Goal: Find specific page/section: Find specific page/section

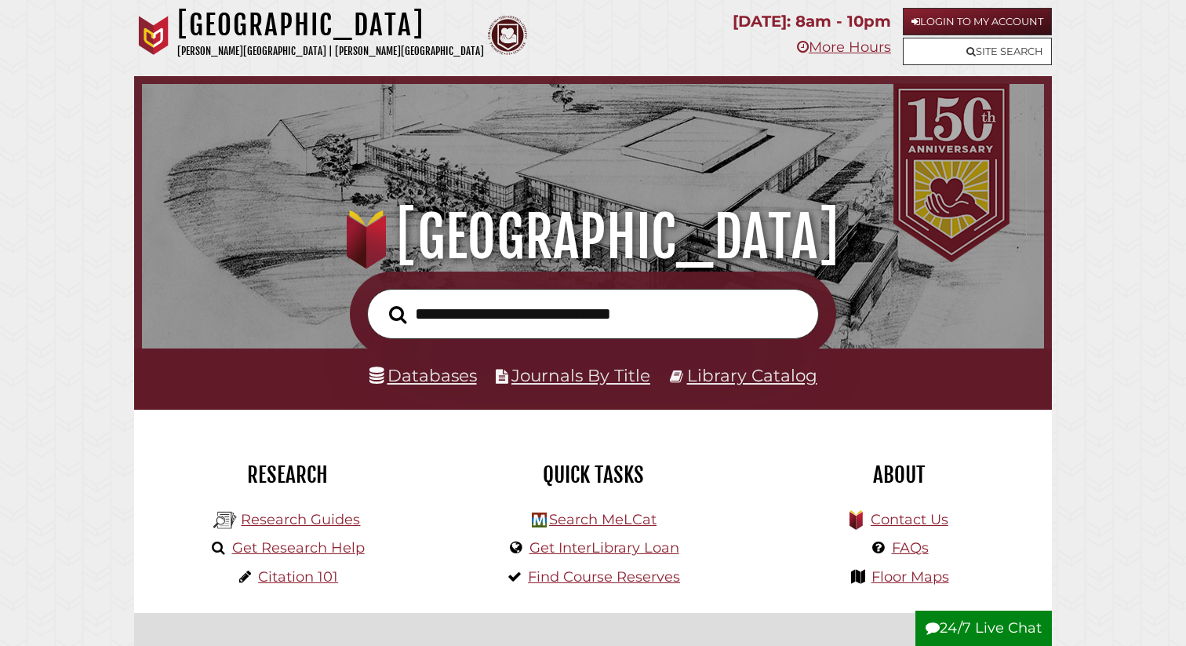
scroll to position [298, 894]
click at [413, 377] on link "Databases" at bounding box center [422, 375] width 107 height 20
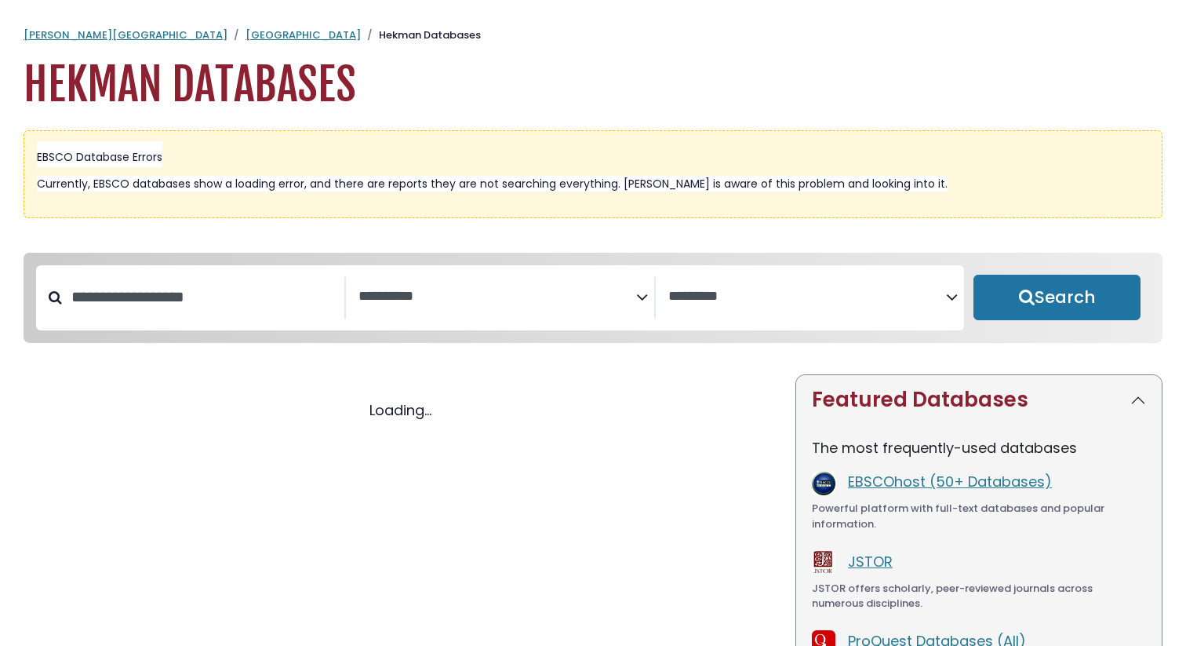
select select "Database Subject Filter"
select select "Database Vendors Filter"
select select "Database Subject Filter"
select select "Database Vendors Filter"
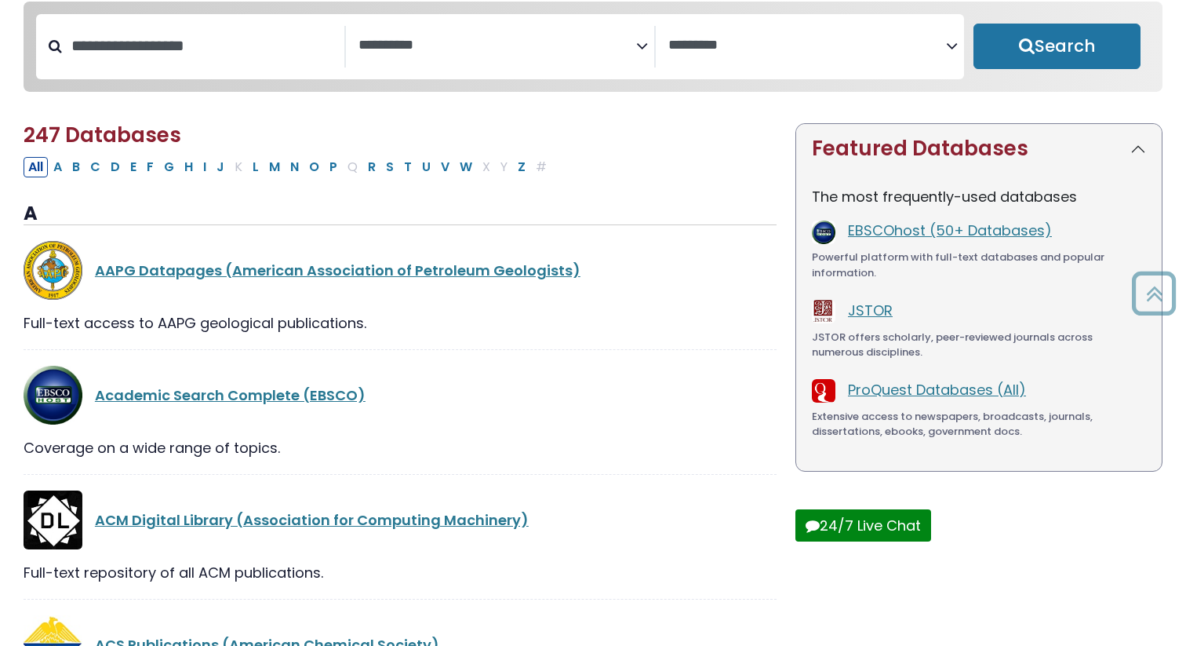
scroll to position [253, 0]
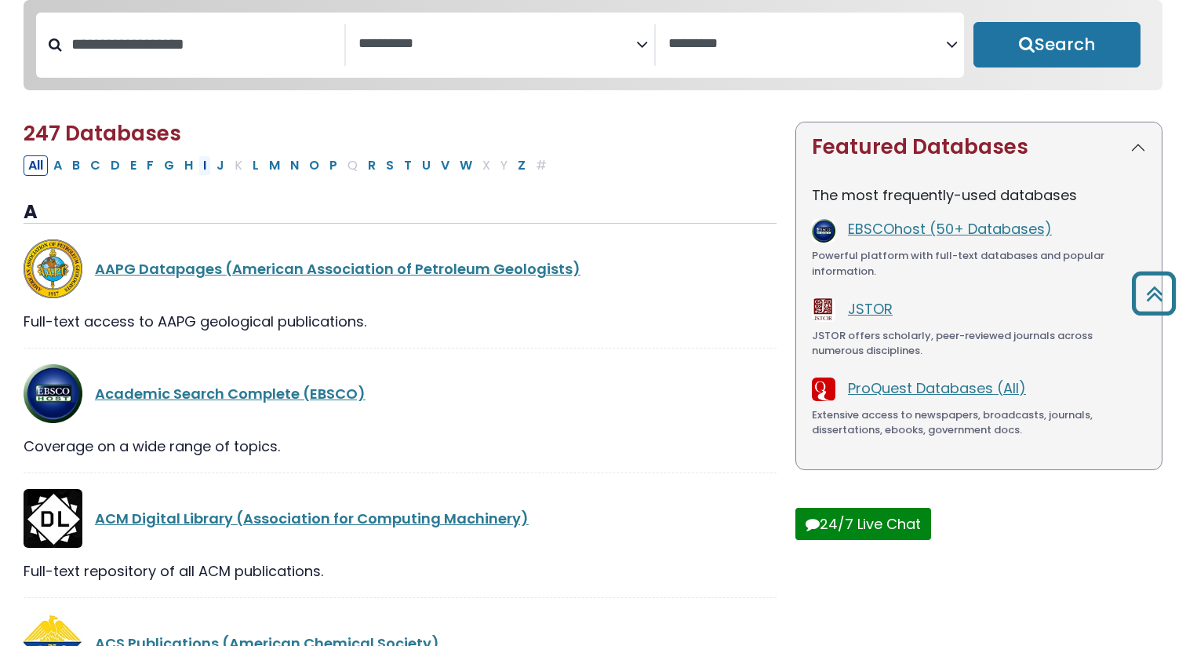
click at [207, 169] on button "I" at bounding box center [204, 165] width 13 height 20
select select "Database Subject Filter"
select select "Database Vendors Filter"
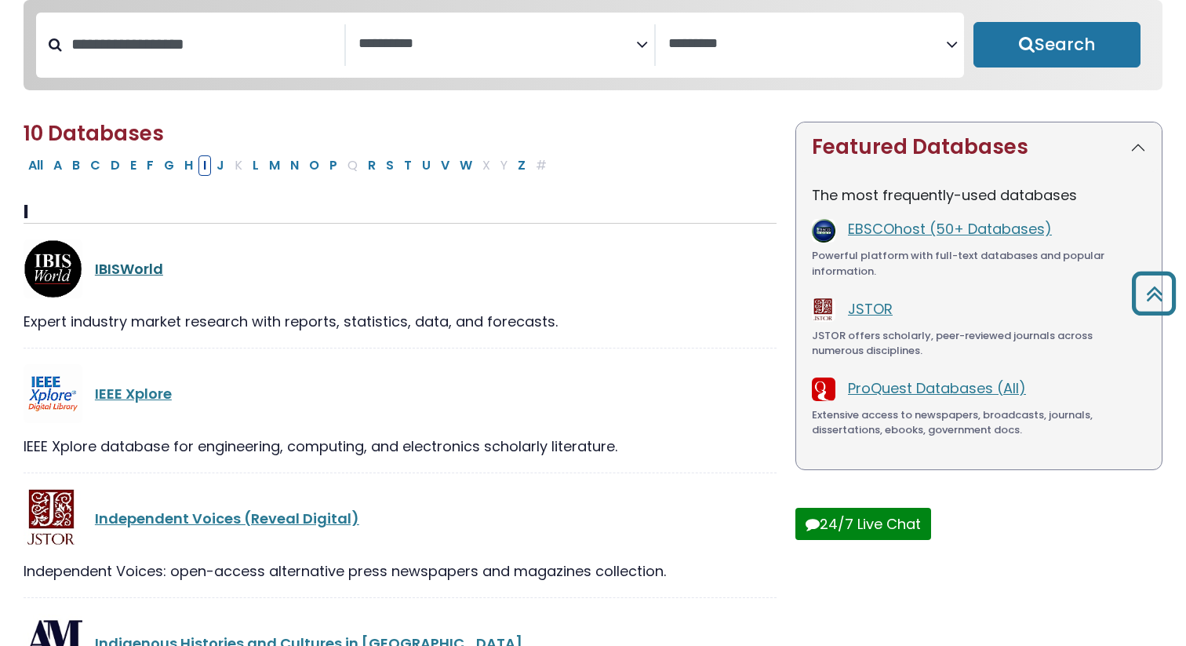
click at [127, 275] on link "IBISWorld" at bounding box center [129, 269] width 68 height 20
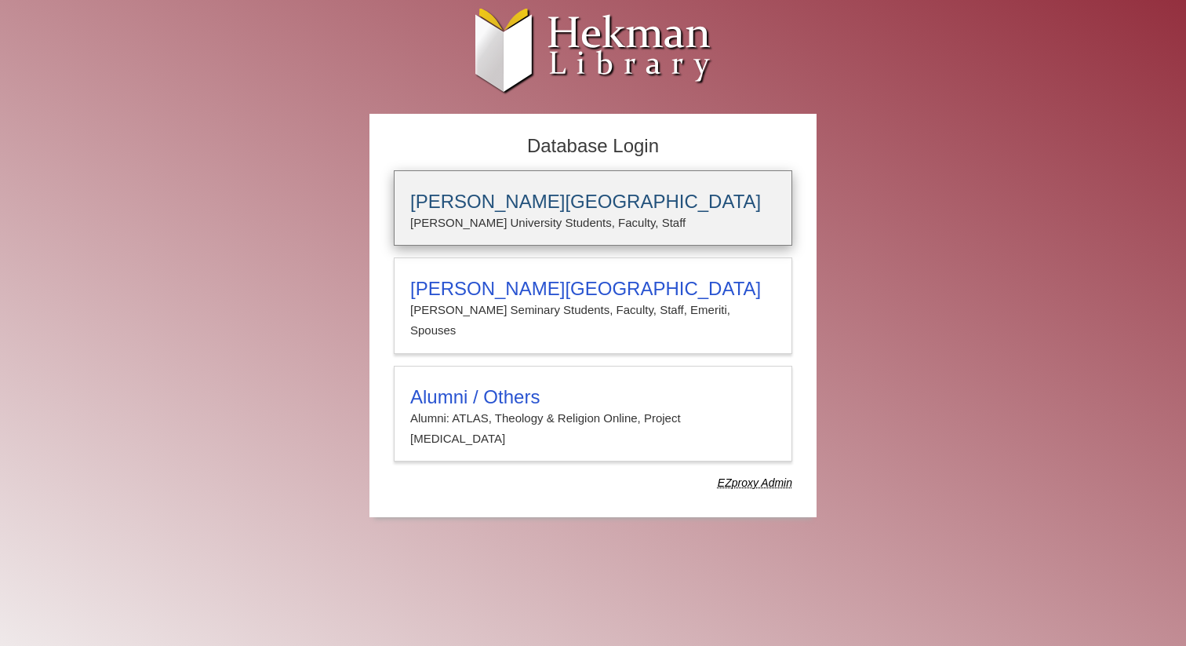
type input "**********"
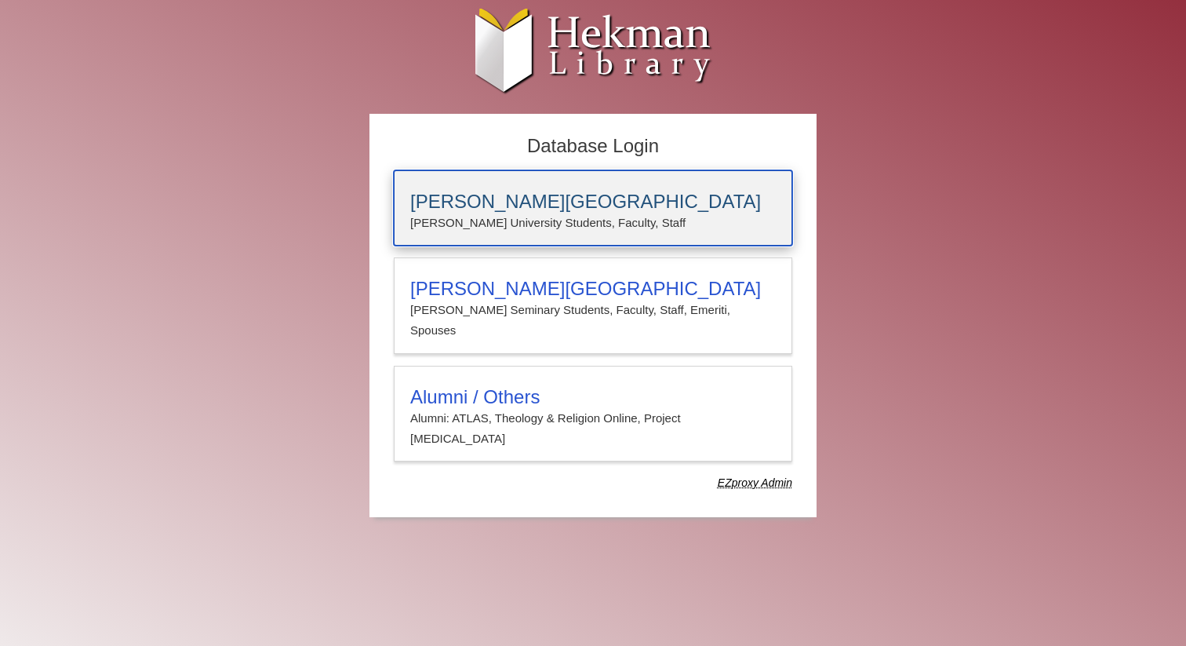
click at [501, 210] on h3 "Calvin University" at bounding box center [593, 202] width 366 height 22
